Goal: Download file/media

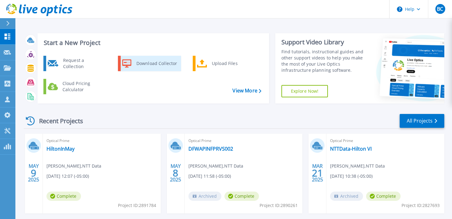
click at [148, 58] on div "Download Collector" at bounding box center [156, 63] width 46 height 12
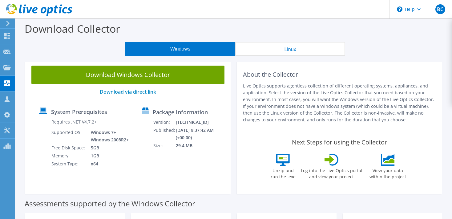
click at [124, 90] on link "Download via direct link" at bounding box center [128, 91] width 56 height 7
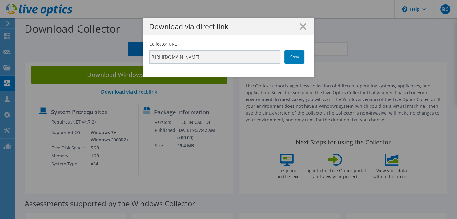
click at [191, 103] on div "Download via direct link Collector URL https://app.liveoptics.com/collector/dir…" at bounding box center [228, 109] width 457 height 182
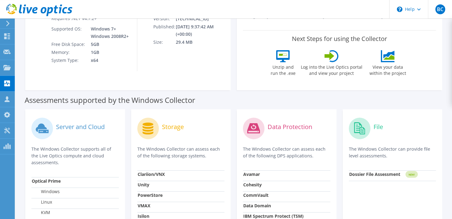
scroll to position [130, 0]
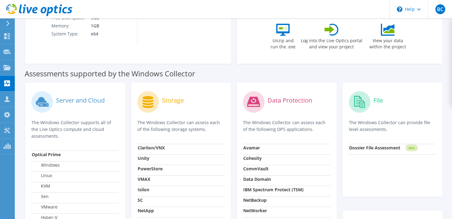
click at [127, 74] on label "Assessments supported by the Windows Collector" at bounding box center [110, 73] width 170 height 6
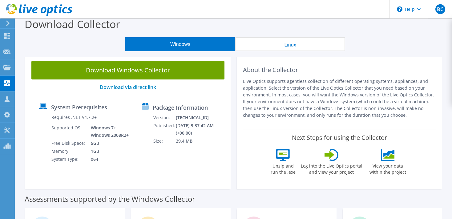
scroll to position [0, 0]
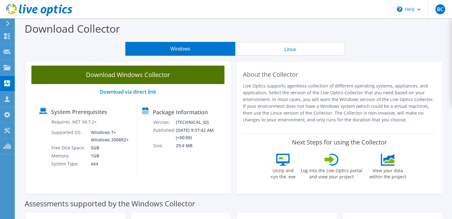
click at [122, 72] on link "Download Windows Collector" at bounding box center [127, 75] width 193 height 18
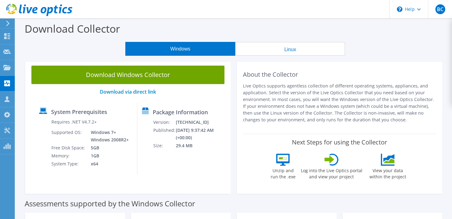
click at [310, 2] on header "BC Partner Team Member Brad Crabtree Brad.Crabtree@nttdata.com NTT Data My Prof…" at bounding box center [226, 9] width 452 height 18
